Goal: Information Seeking & Learning: Find contact information

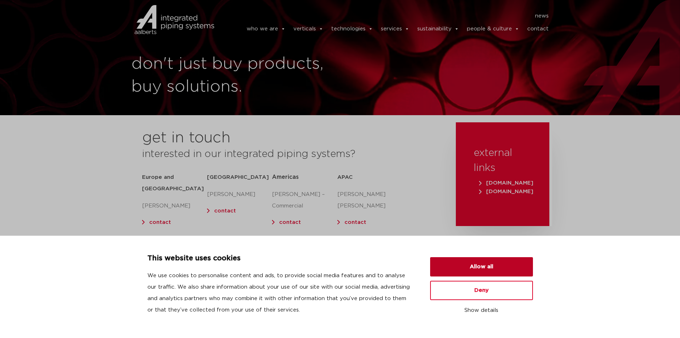
click at [502, 268] on button "Allow all" at bounding box center [481, 266] width 103 height 19
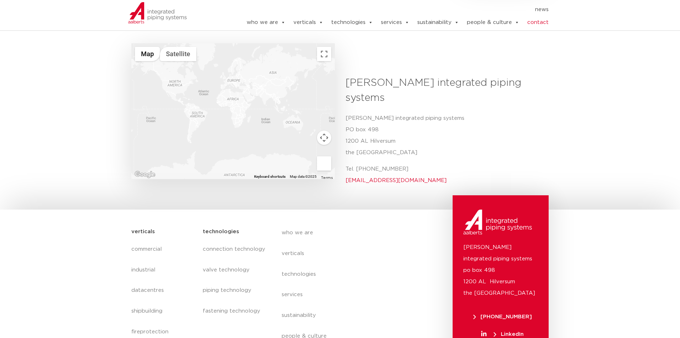
scroll to position [250, 0]
drag, startPoint x: 346, startPoint y: 101, endPoint x: 380, endPoint y: 101, distance: 33.6
click at [380, 111] on p "[PERSON_NAME] integrated piping systems [STREET_ADDRESS]" at bounding box center [445, 134] width 198 height 46
copy p "PO box 498"
drag, startPoint x: 345, startPoint y: 114, endPoint x: 367, endPoint y: 114, distance: 22.2
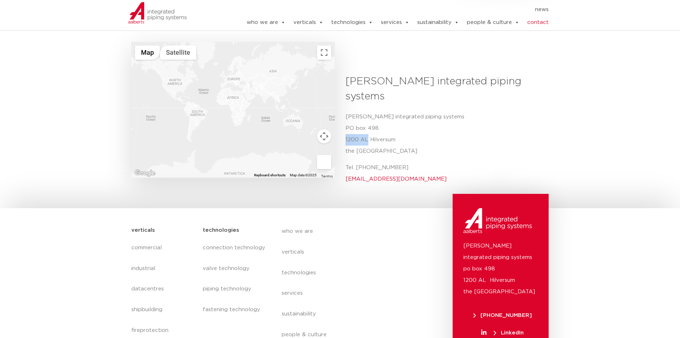
click at [367, 114] on div "[PERSON_NAME] integrated piping systems Aalberts integrated [STREET_ADDRESS] Te…" at bounding box center [444, 132] width 209 height 116
copy p "1200 AL"
drag, startPoint x: 370, startPoint y: 113, endPoint x: 400, endPoint y: 111, distance: 30.8
click at [400, 111] on p "[PERSON_NAME] integrated piping systems [STREET_ADDRESS]" at bounding box center [445, 134] width 198 height 46
copy p "Hilversum"
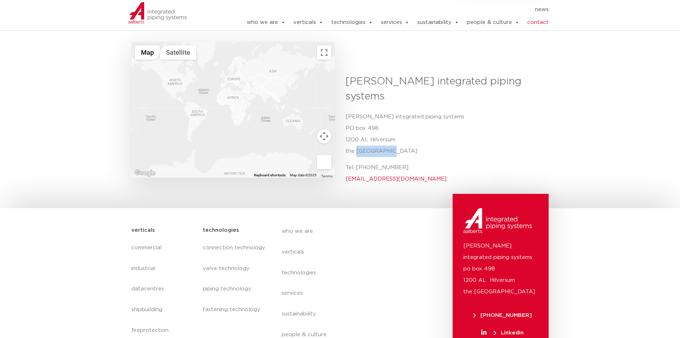
drag, startPoint x: 357, startPoint y: 124, endPoint x: 421, endPoint y: 123, distance: 64.3
click at [421, 123] on p "[PERSON_NAME] integrated piping systems [STREET_ADDRESS]" at bounding box center [445, 134] width 198 height 46
copy p "[GEOGRAPHIC_DATA]"
